Goal: Information Seeking & Learning: Learn about a topic

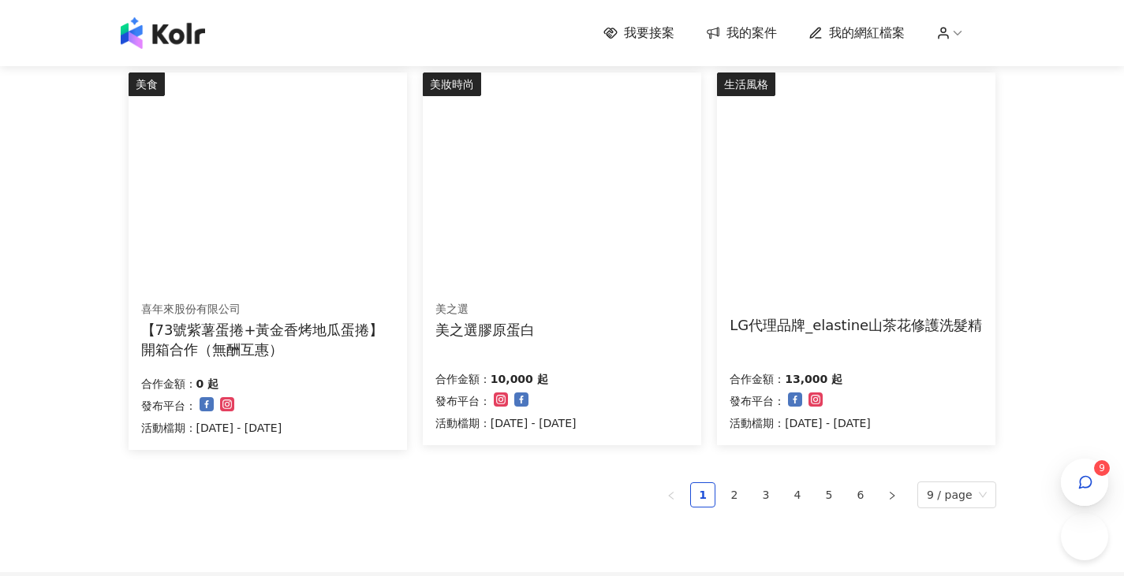
scroll to position [1114, 0]
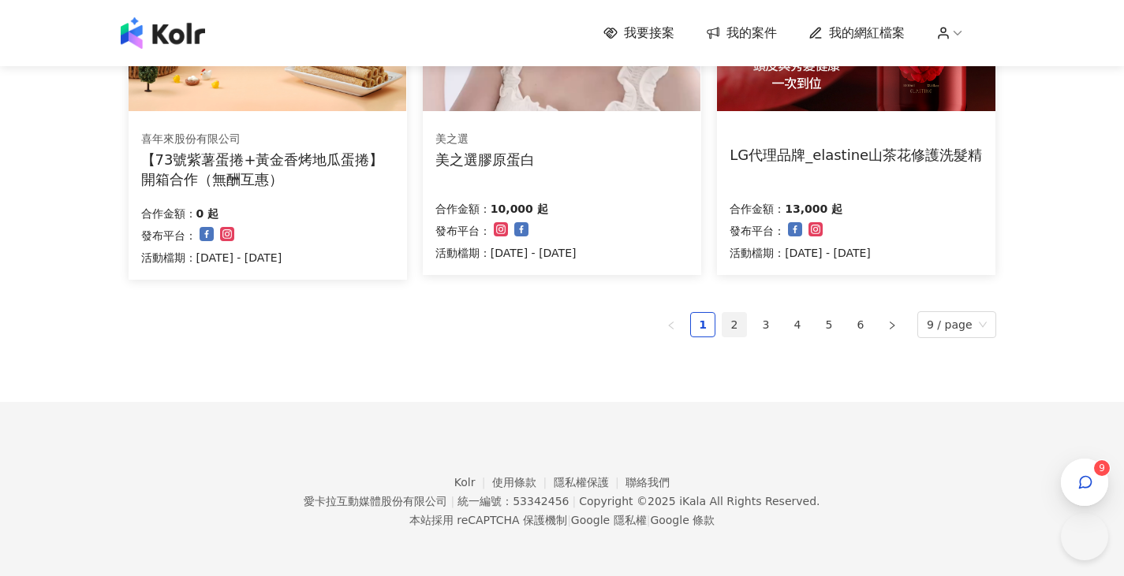
click at [735, 326] on link "2" at bounding box center [734, 325] width 24 height 24
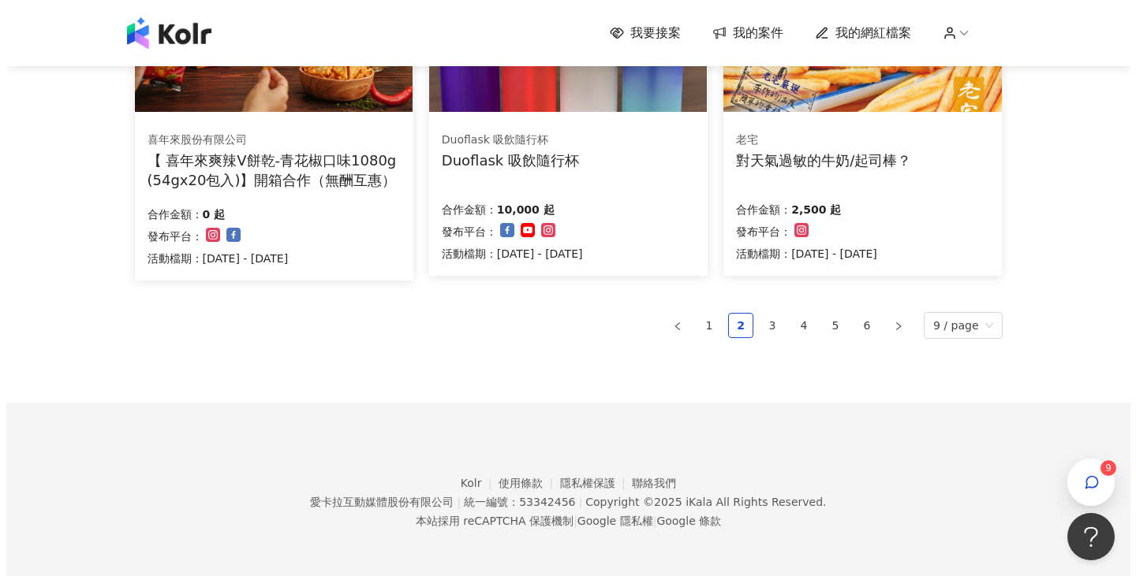
scroll to position [0, 0]
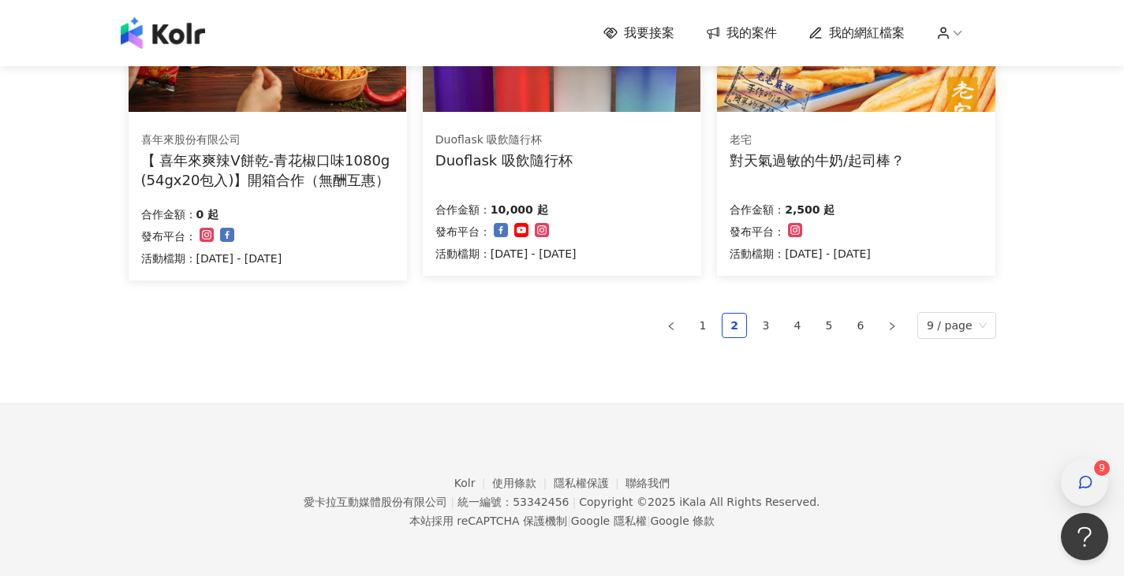
click at [1087, 475] on icon "button" at bounding box center [1085, 483] width 16 height 16
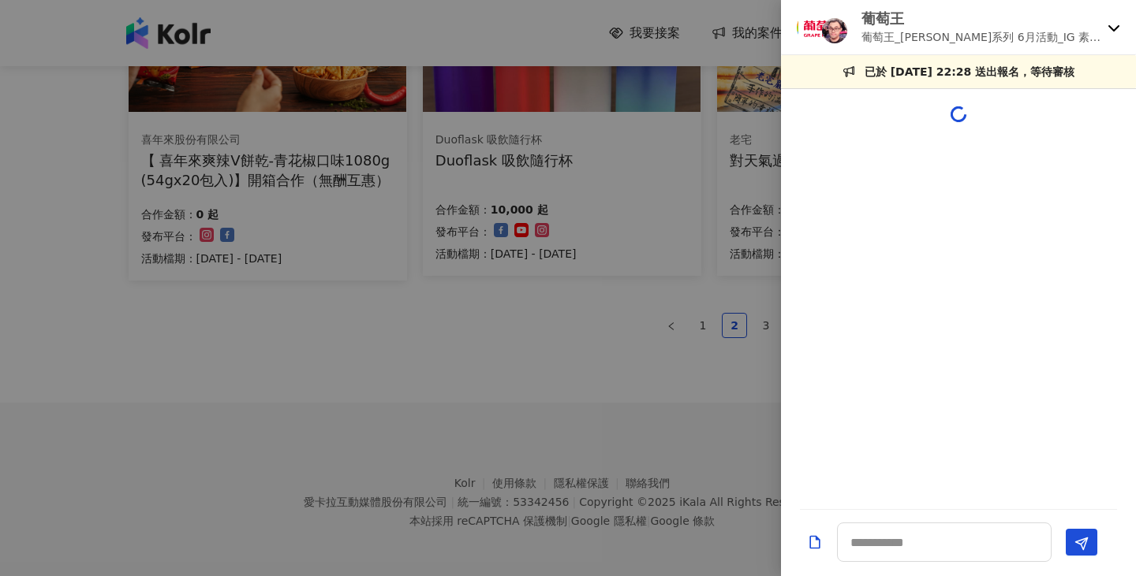
click at [1113, 31] on icon at bounding box center [1113, 27] width 13 height 13
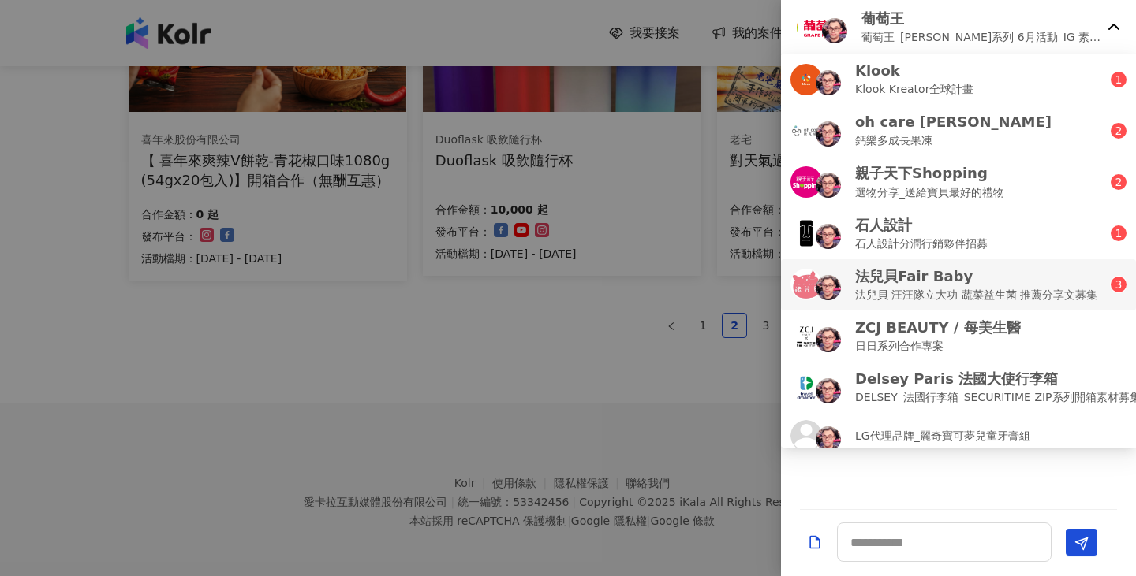
click at [968, 293] on p "法兒貝 汪汪隊立大功 蔬菜益生菌 推薦分享文募集" at bounding box center [976, 294] width 242 height 17
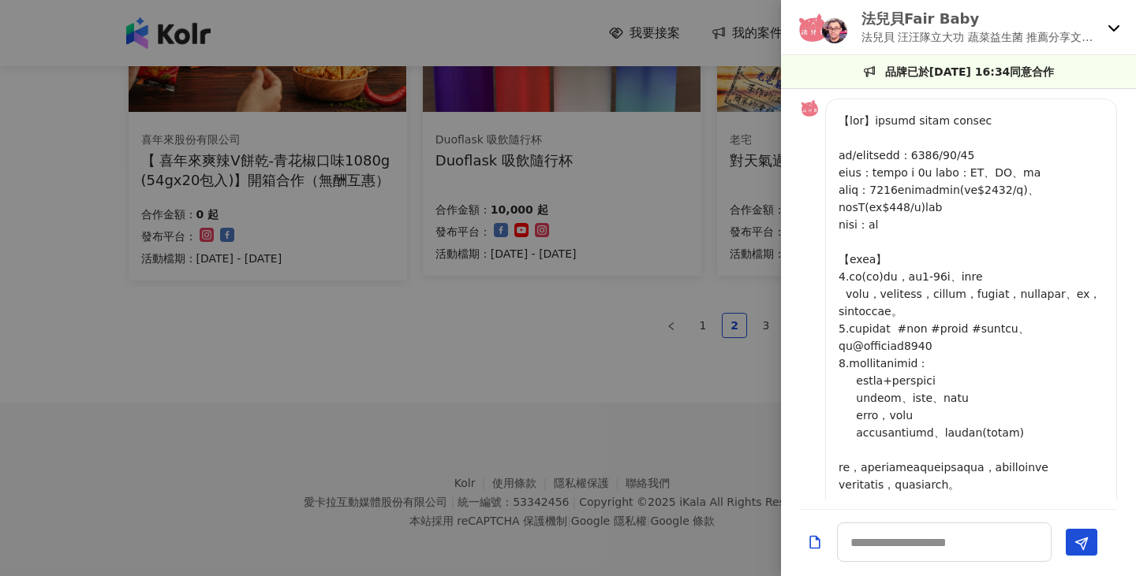
scroll to position [1207, 0]
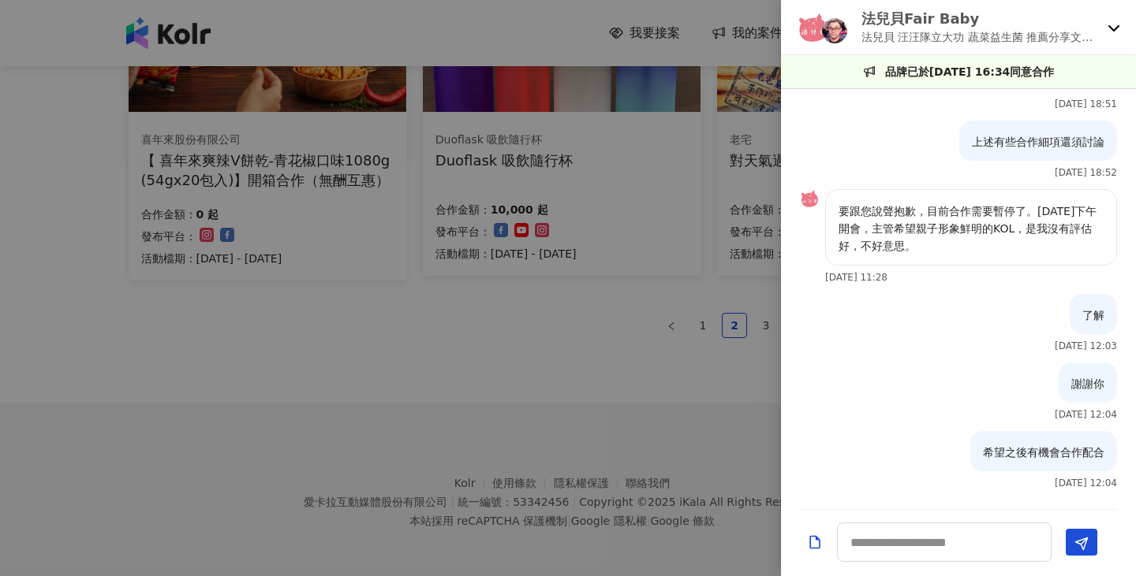
click at [1115, 32] on icon at bounding box center [1113, 27] width 13 height 13
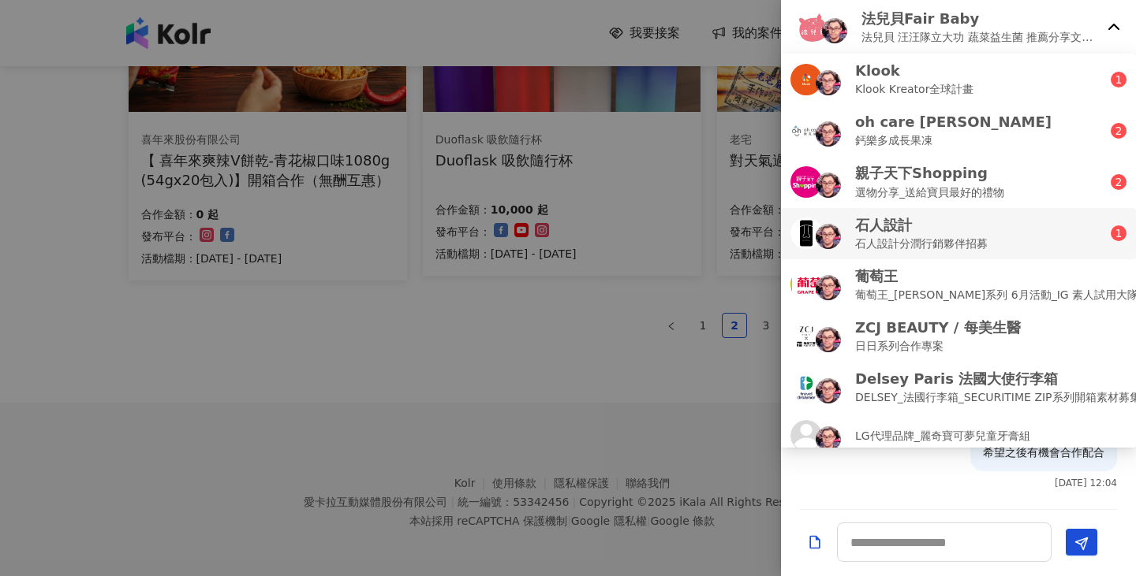
click at [1028, 227] on div "石人設計 石人設計分潤行銷夥伴招募" at bounding box center [950, 233] width 320 height 37
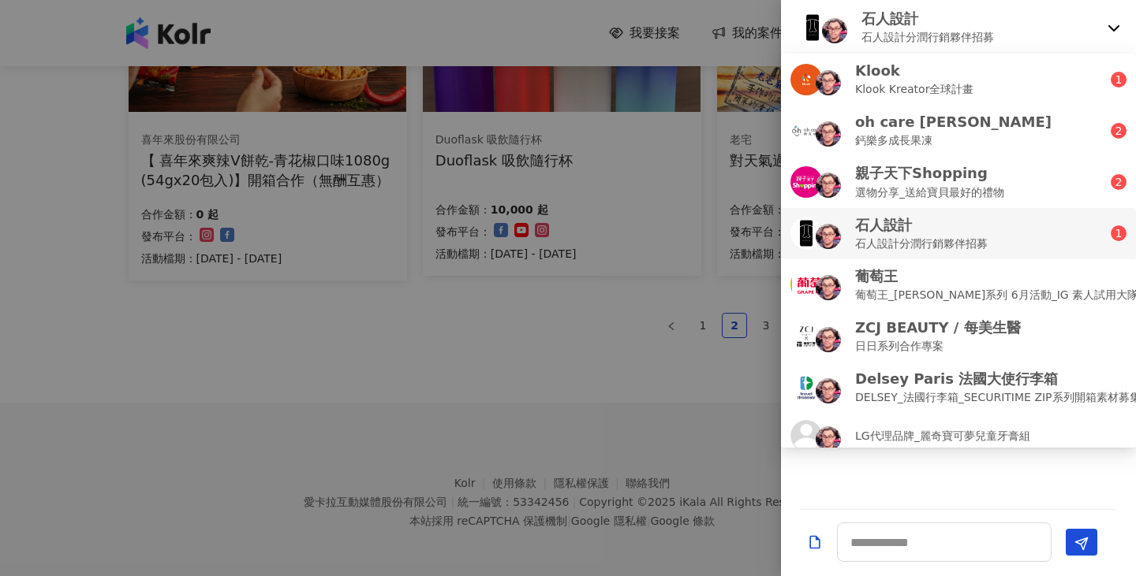
scroll to position [0, 0]
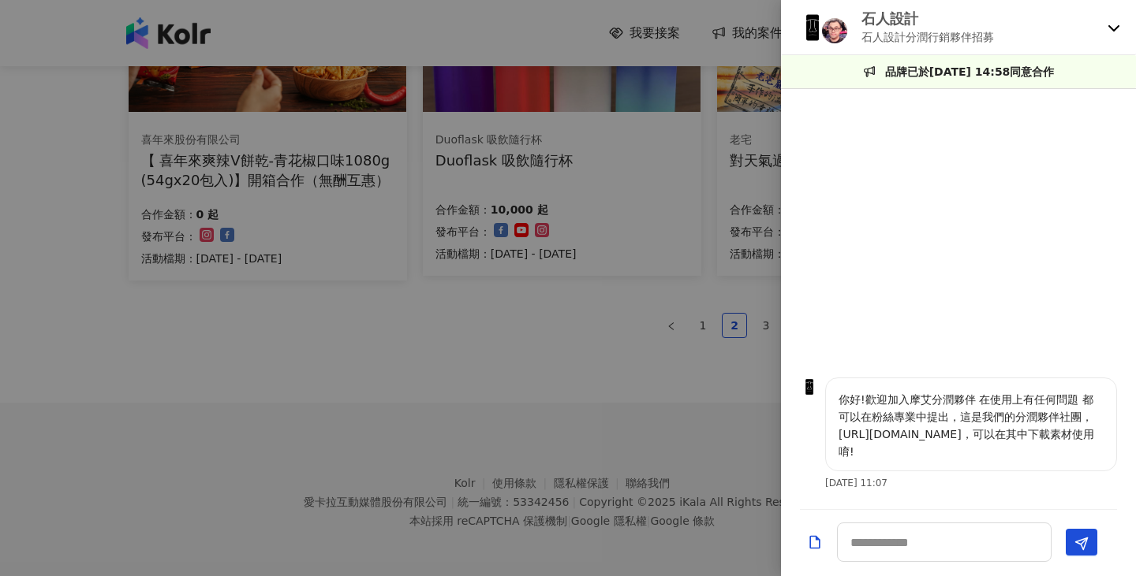
click at [1110, 28] on icon at bounding box center [1113, 28] width 11 height 6
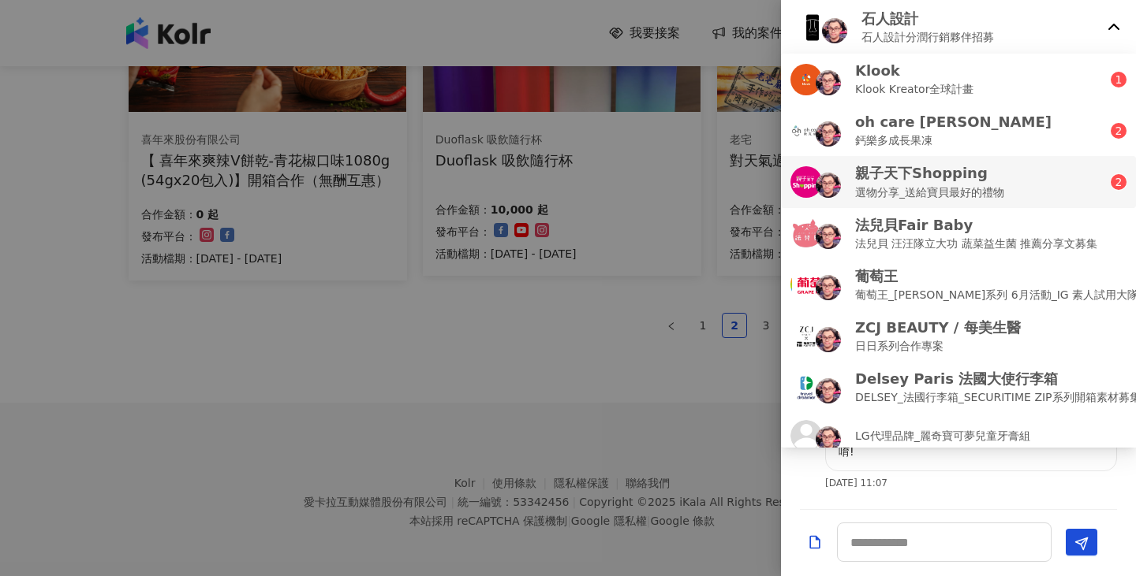
click at [1001, 176] on p "親子天下Shopping" at bounding box center [929, 173] width 149 height 20
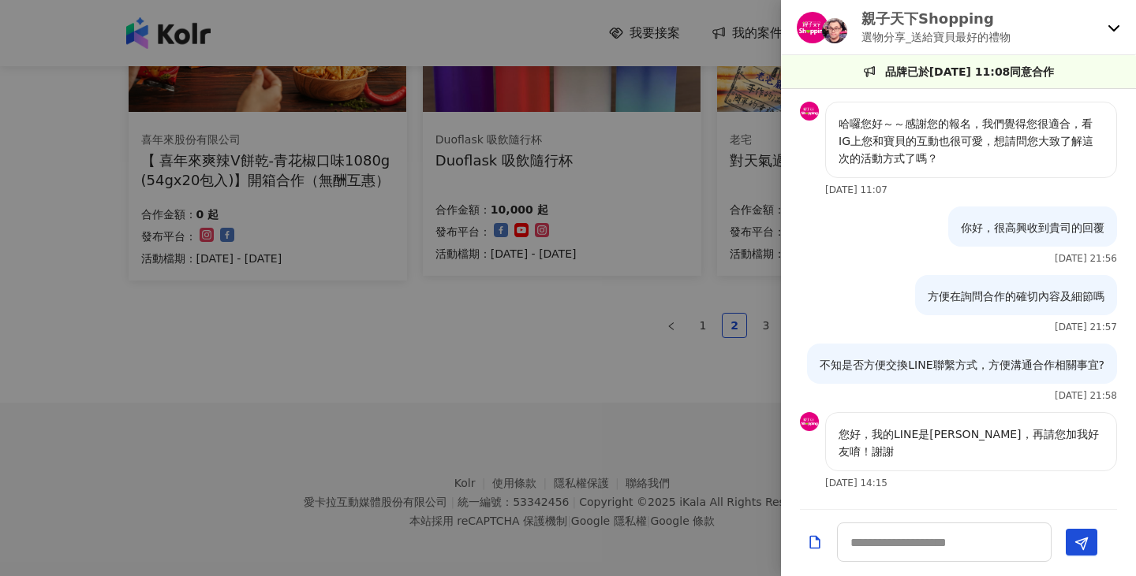
click at [1113, 28] on icon at bounding box center [1113, 27] width 13 height 13
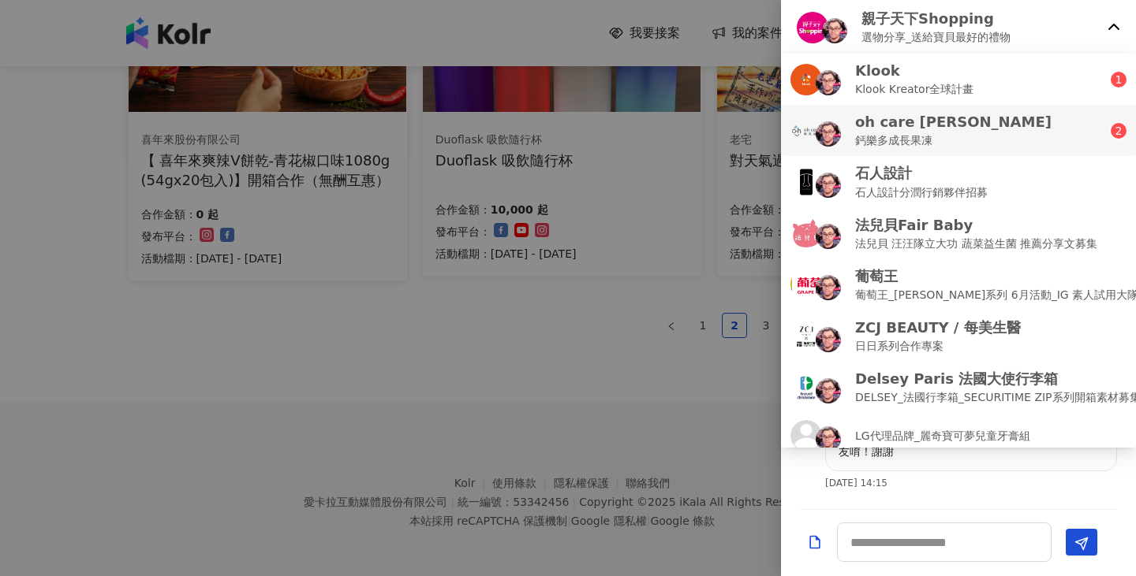
click at [1020, 129] on div "oh care 歐克威爾 鈣樂多成長果凍" at bounding box center [950, 130] width 320 height 37
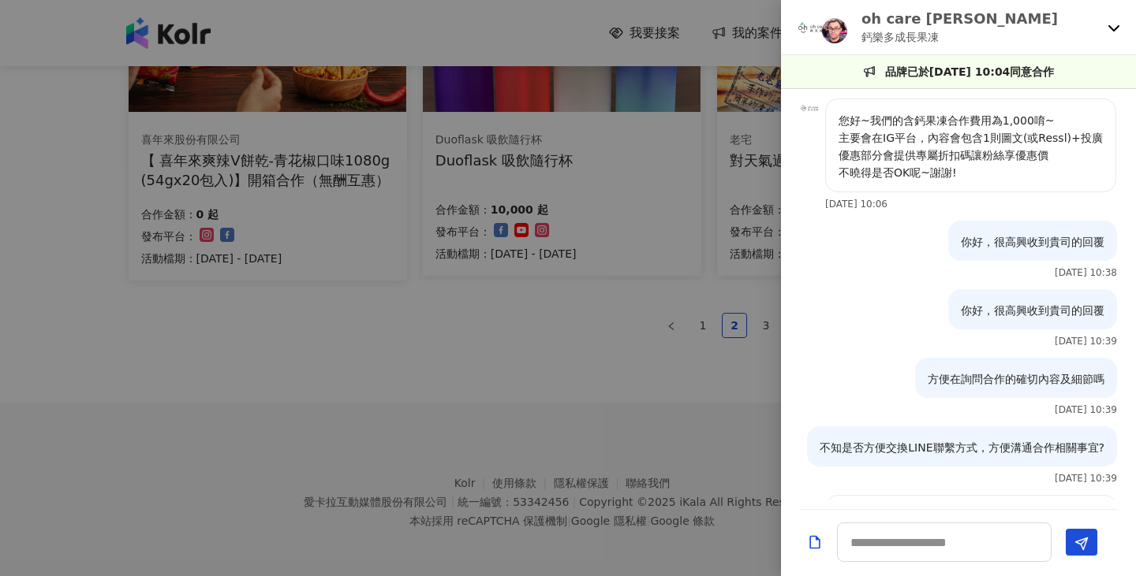
scroll to position [118, 0]
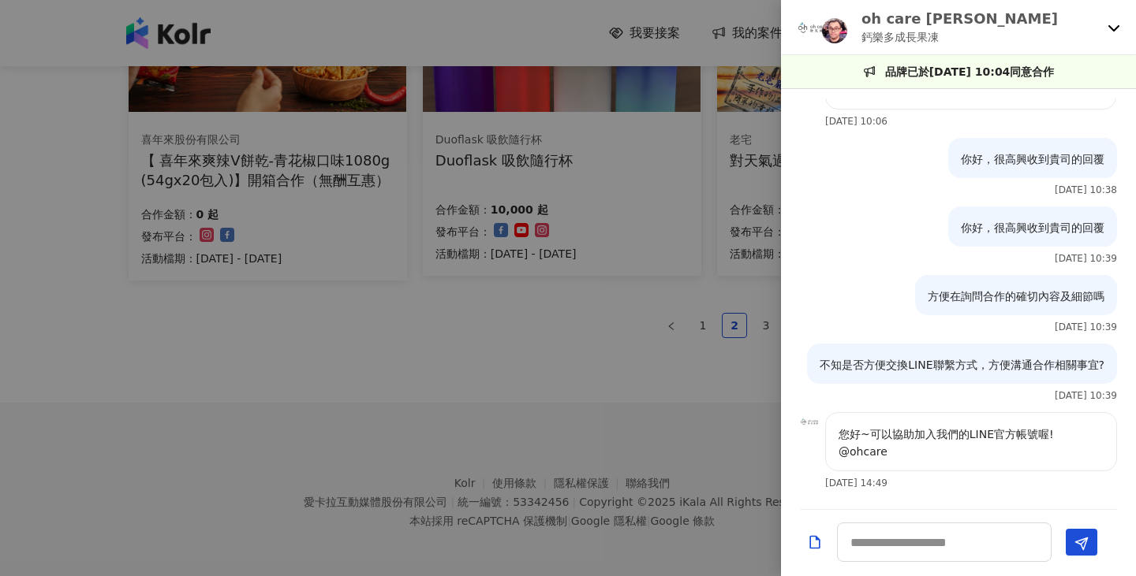
click at [1117, 25] on icon at bounding box center [1113, 27] width 13 height 13
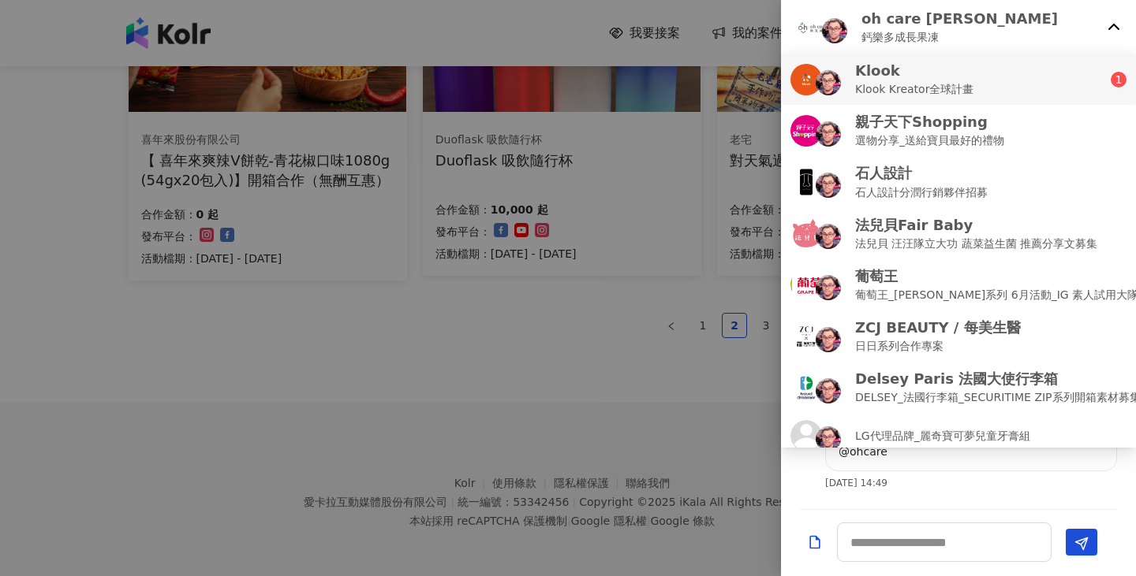
click at [1013, 90] on div "Klook Klook Kreator全球計畫" at bounding box center [950, 79] width 320 height 37
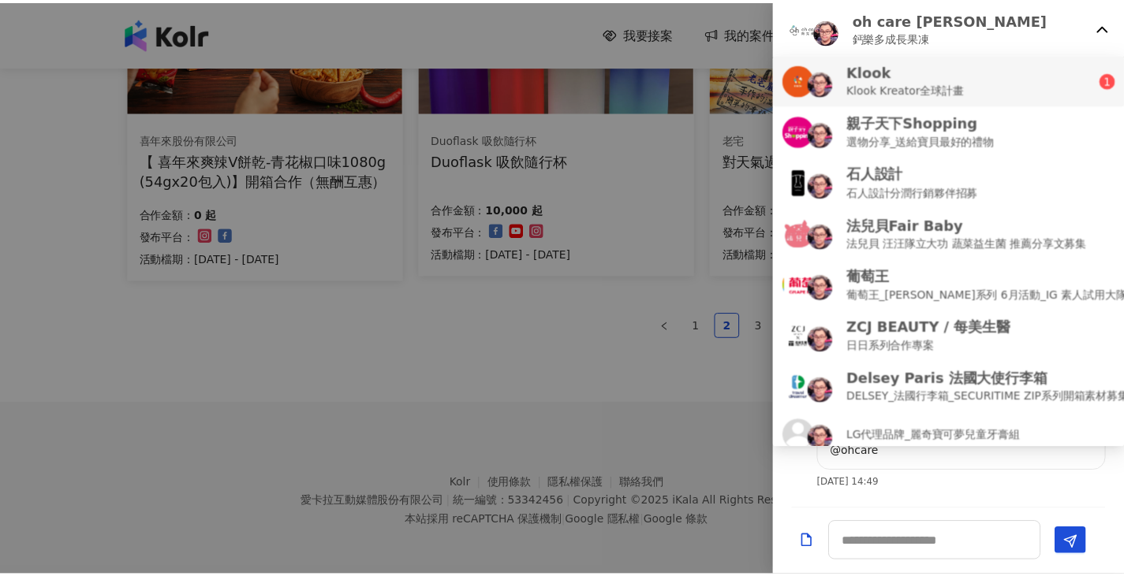
scroll to position [0, 0]
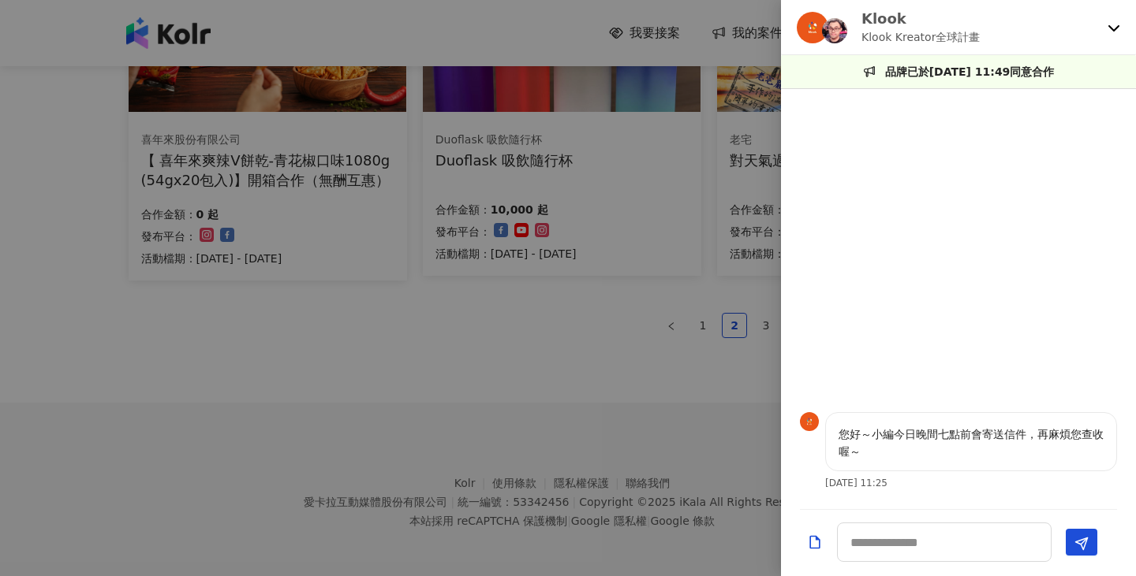
click at [666, 438] on div at bounding box center [568, 288] width 1136 height 576
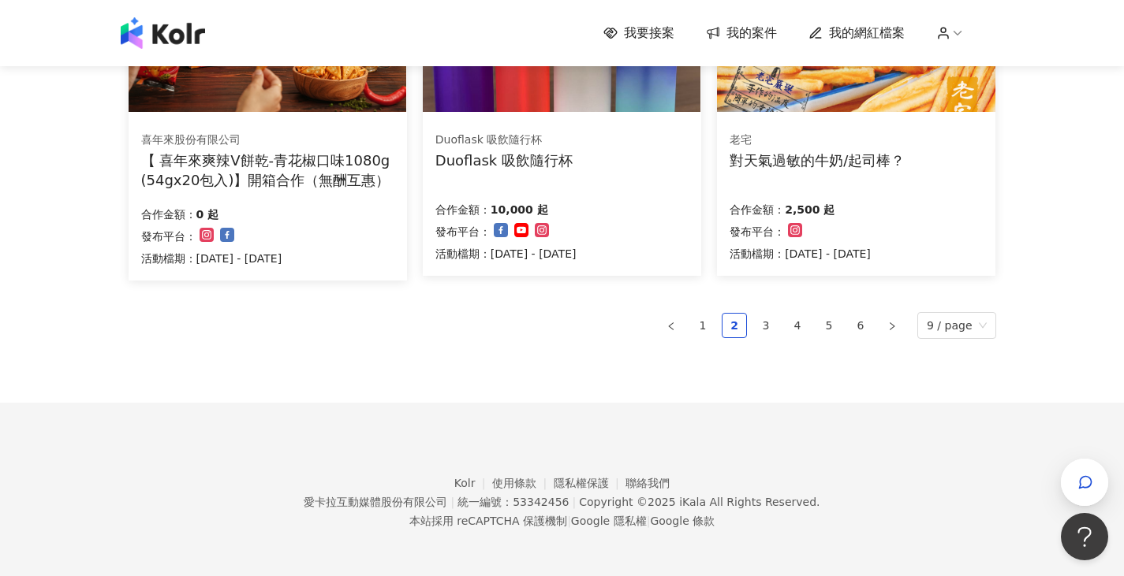
click at [757, 323] on ul "1 2 3 4 5 6 9 / page" at bounding box center [562, 325] width 867 height 27
click at [764, 323] on link "3" at bounding box center [766, 326] width 24 height 24
